Goal: Task Accomplishment & Management: Manage account settings

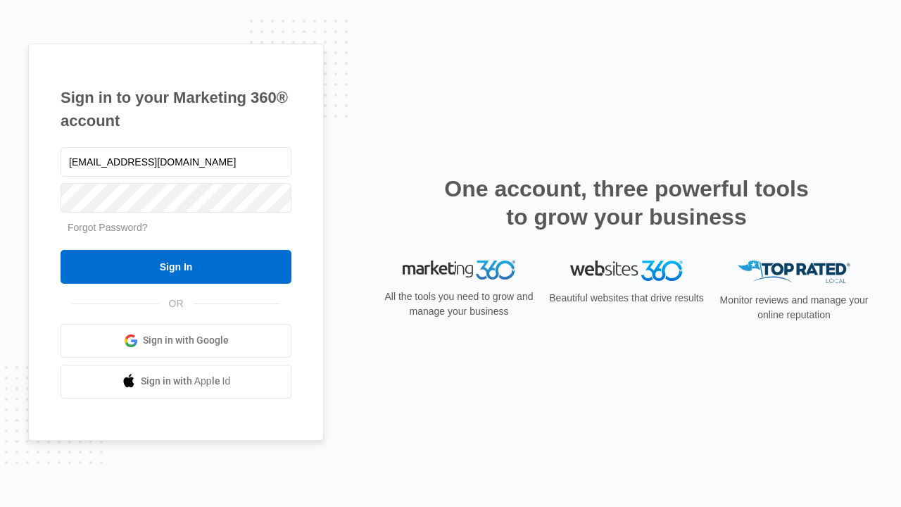
type input "dankie614@gmail.com"
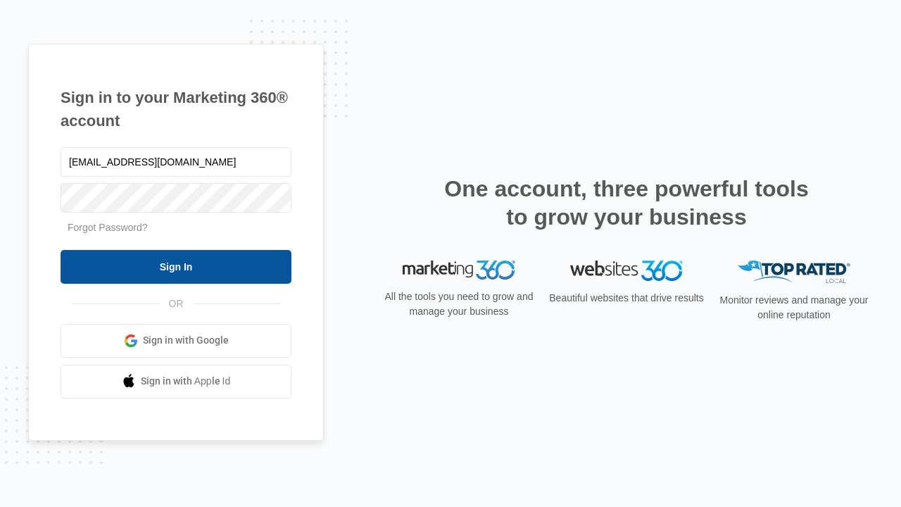
click at [176, 266] on input "Sign In" at bounding box center [176, 267] width 231 height 34
